Goal: Task Accomplishment & Management: Manage account settings

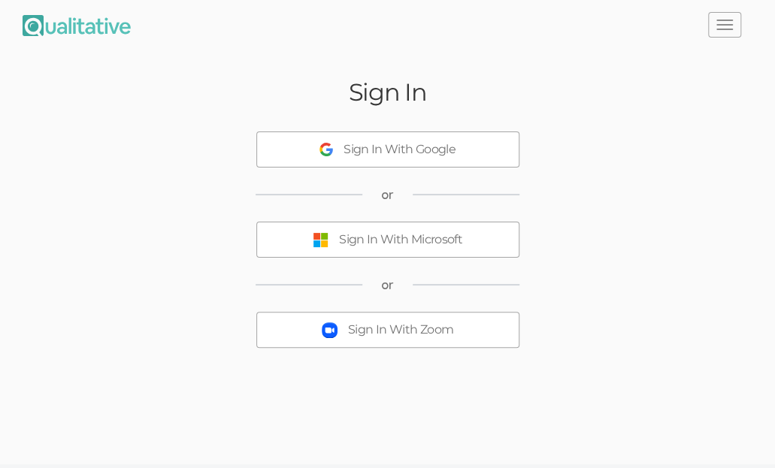
click at [407, 385] on div "Sign In Sign In With Google or Sign In With Microsoft or Sign In With Zoom" at bounding box center [387, 226] width 775 height 325
click at [407, 333] on div "Sign In With Zoom" at bounding box center [400, 330] width 105 height 17
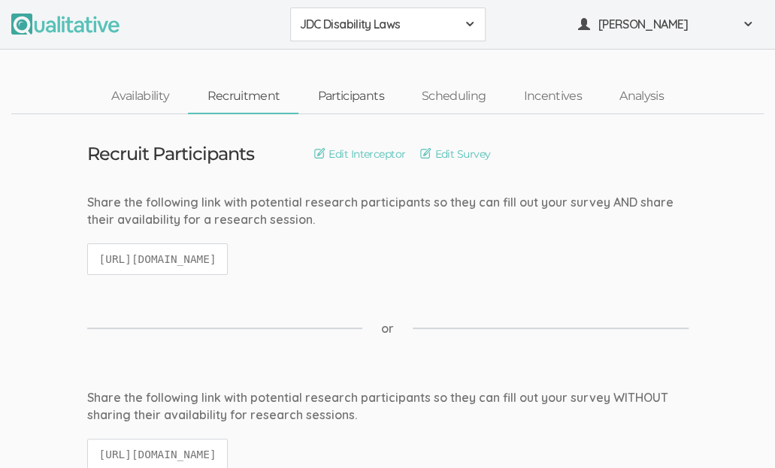
click at [359, 98] on link "Participants" at bounding box center [350, 96] width 104 height 32
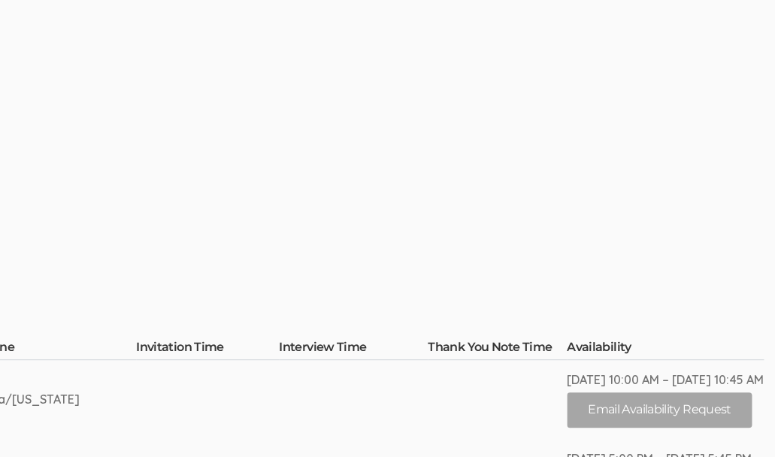
scroll to position [65, 2721]
